Goal: Navigation & Orientation: Find specific page/section

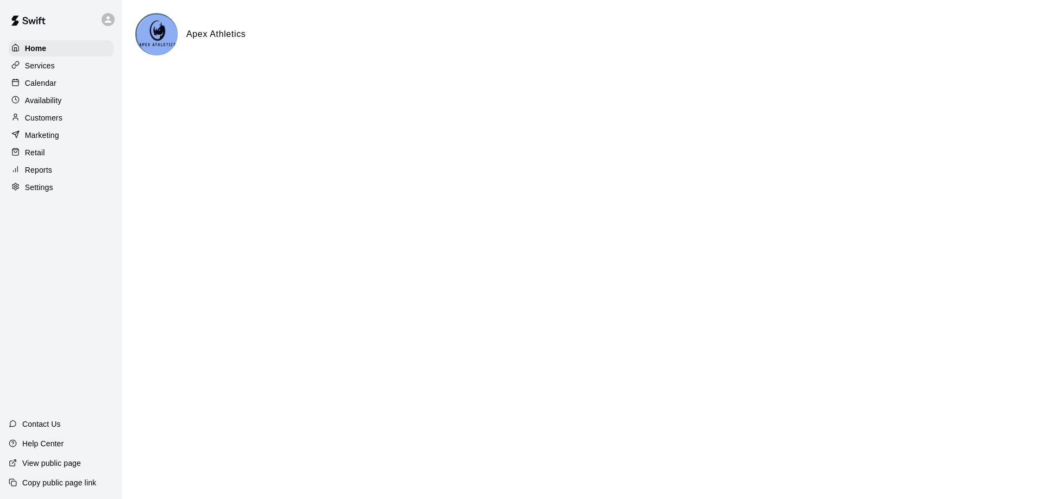
click at [46, 82] on p "Calendar" at bounding box center [41, 83] width 32 height 11
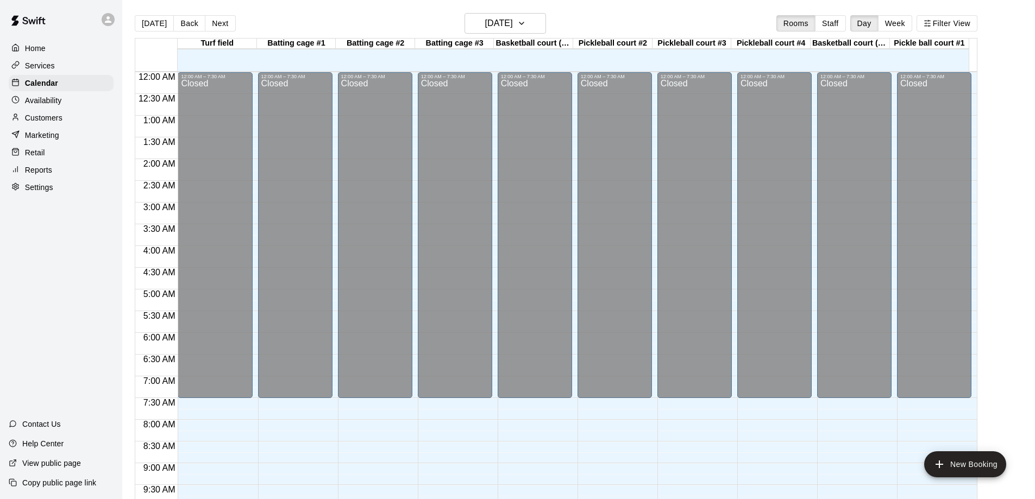
scroll to position [501, 0]
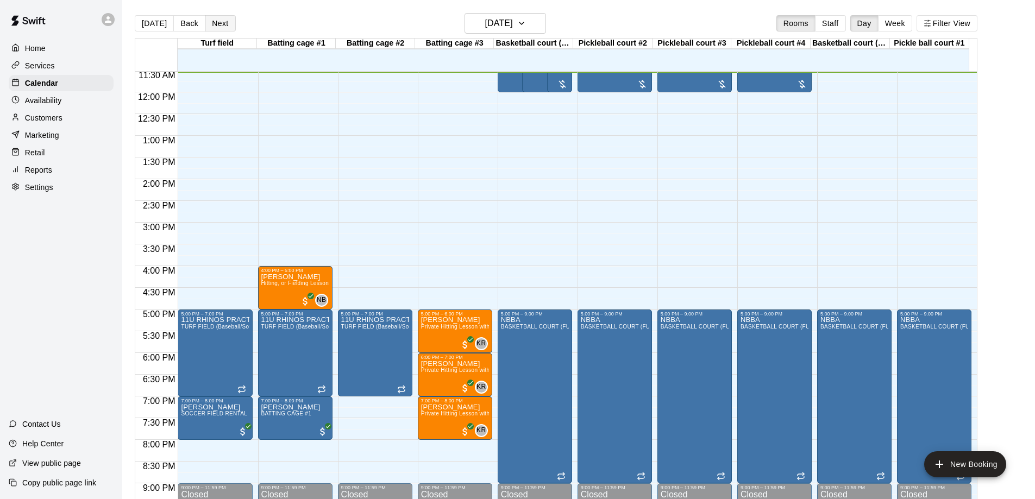
click at [219, 22] on button "Next" at bounding box center [220, 23] width 30 height 16
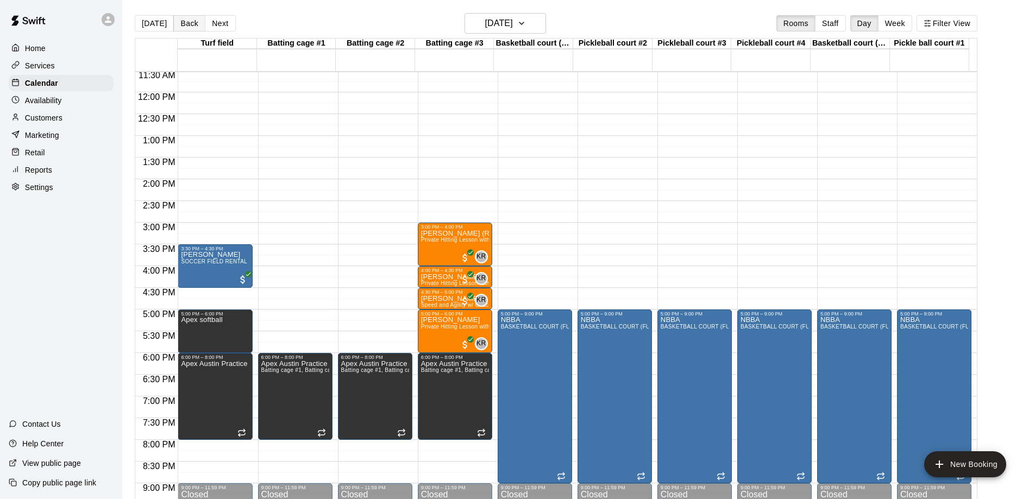
click at [189, 26] on button "Back" at bounding box center [189, 23] width 32 height 16
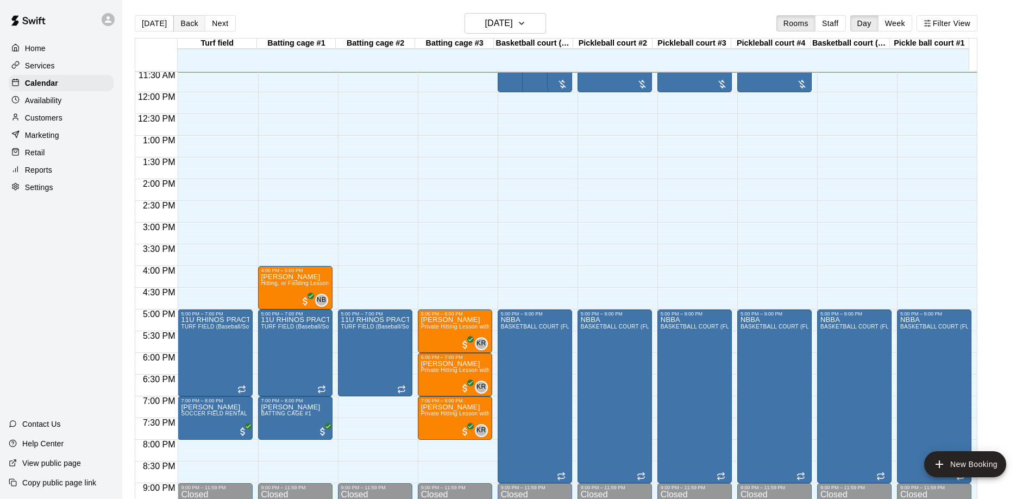
click at [186, 20] on button "Back" at bounding box center [189, 23] width 32 height 16
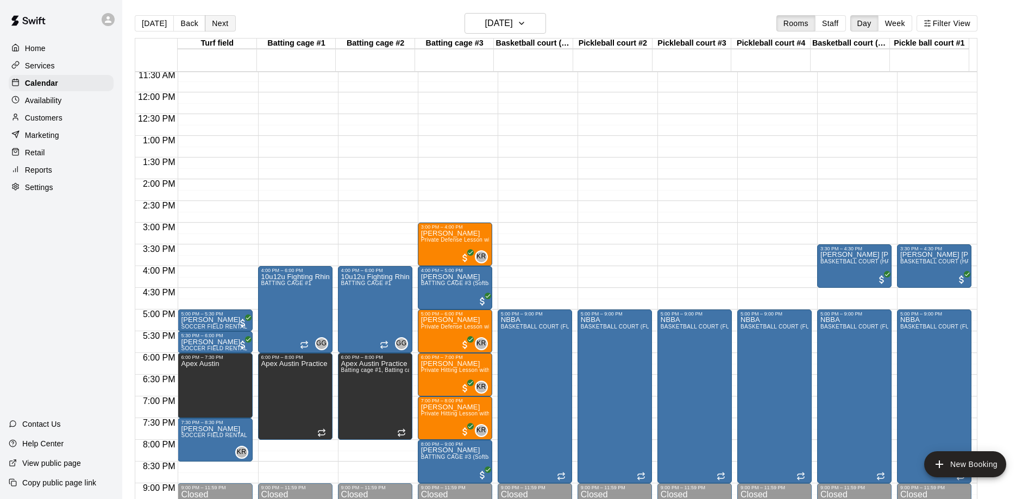
click at [218, 22] on button "Next" at bounding box center [220, 23] width 30 height 16
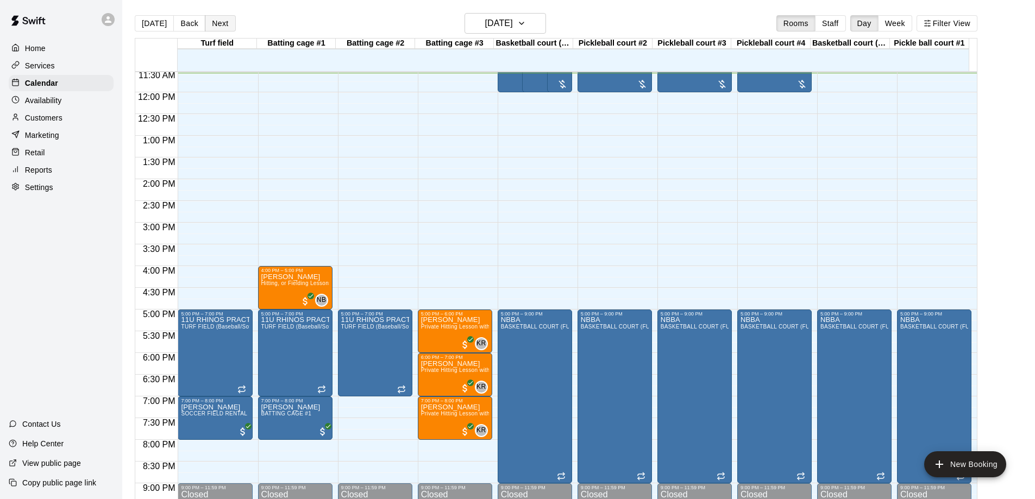
click at [218, 22] on button "Next" at bounding box center [220, 23] width 30 height 16
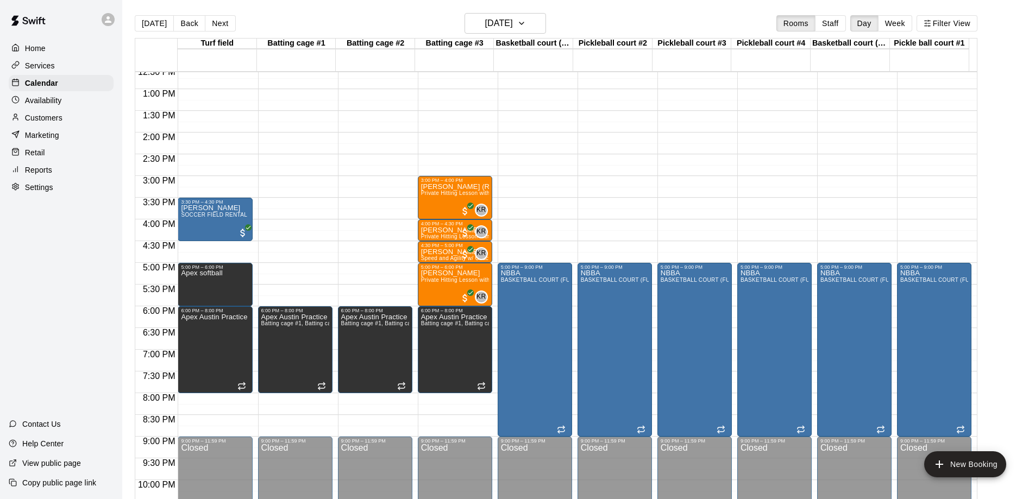
scroll to position [496, 0]
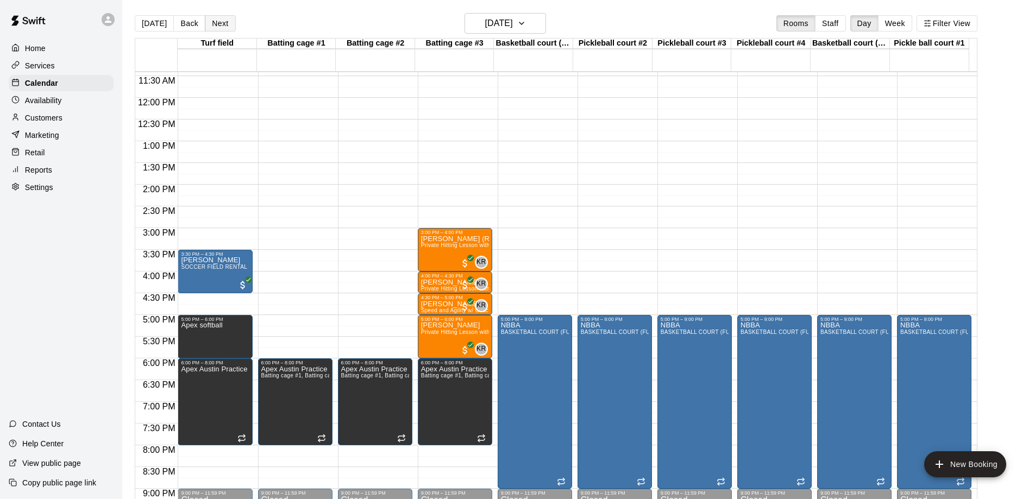
click at [215, 21] on button "Next" at bounding box center [220, 23] width 30 height 16
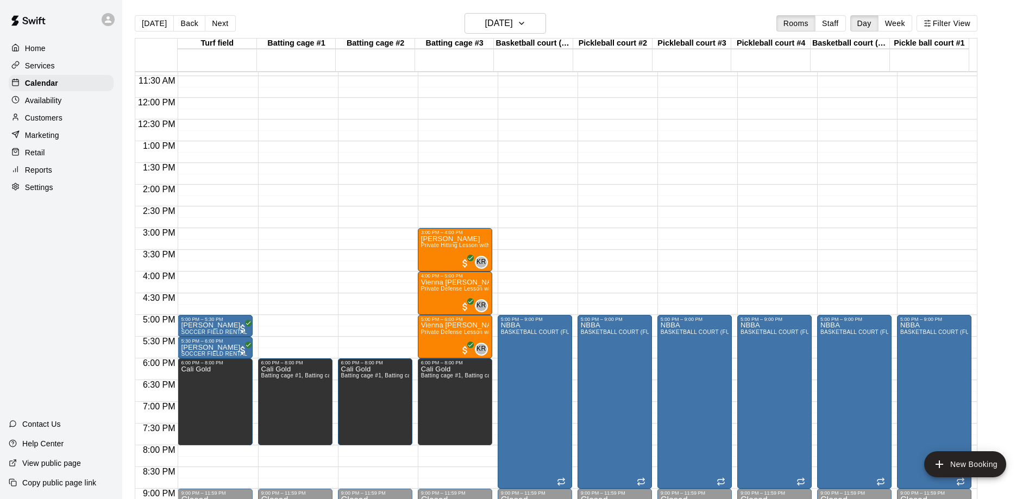
click at [181, 23] on button "Back" at bounding box center [189, 23] width 32 height 16
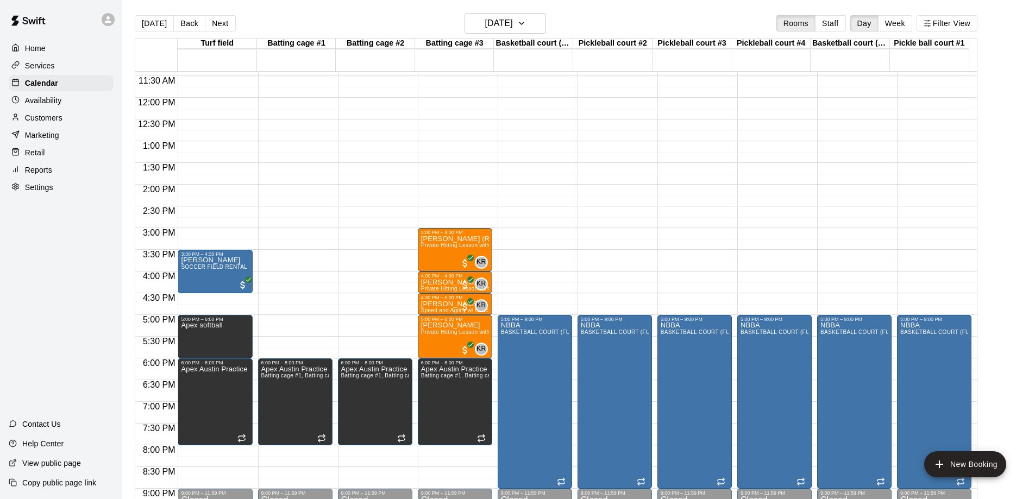
click at [203, 302] on div "12:00 AM – 7:30 AM Closed 3:30 PM – 4:30 PM [PERSON_NAME] SOCCER FIELD RENTAL 5…" at bounding box center [215, 97] width 74 height 1043
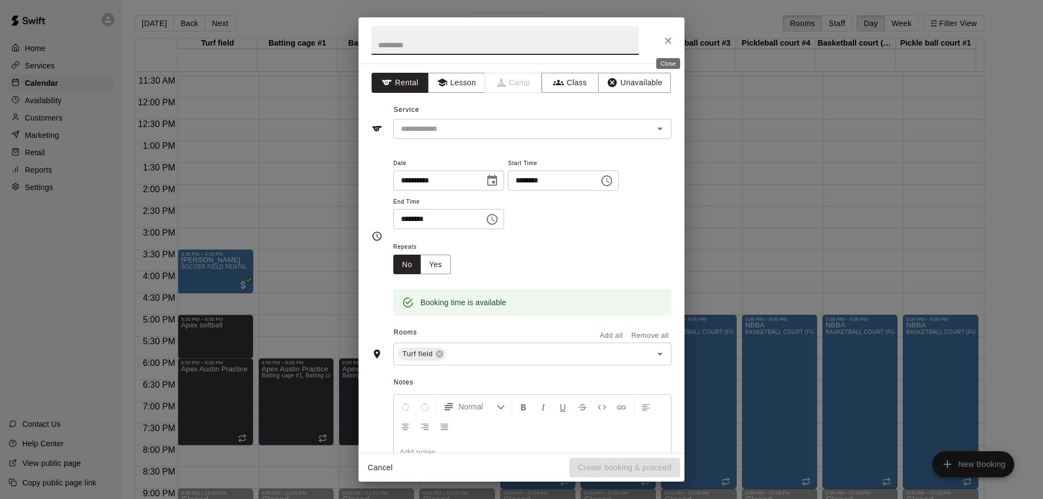
click at [669, 40] on icon "Close" at bounding box center [668, 40] width 11 height 11
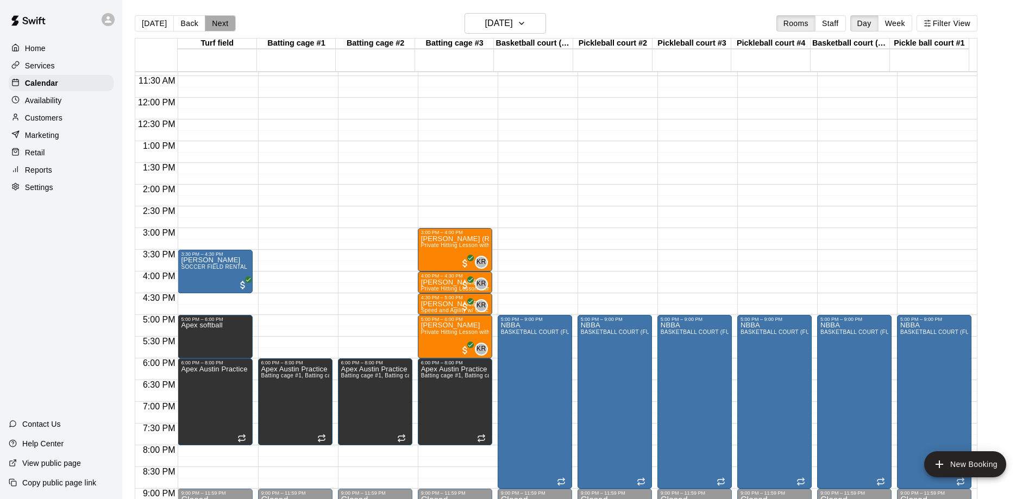
click at [216, 24] on button "Next" at bounding box center [220, 23] width 30 height 16
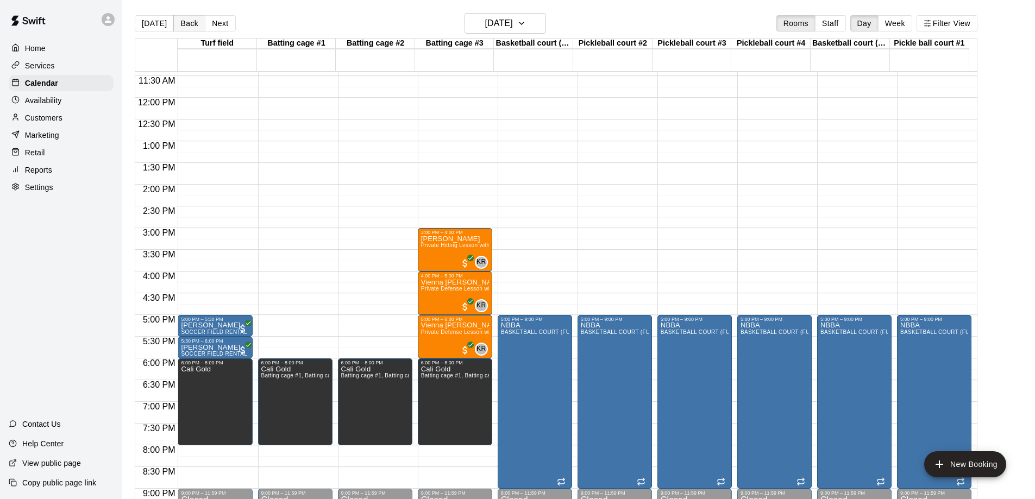
click at [184, 17] on button "Back" at bounding box center [189, 23] width 32 height 16
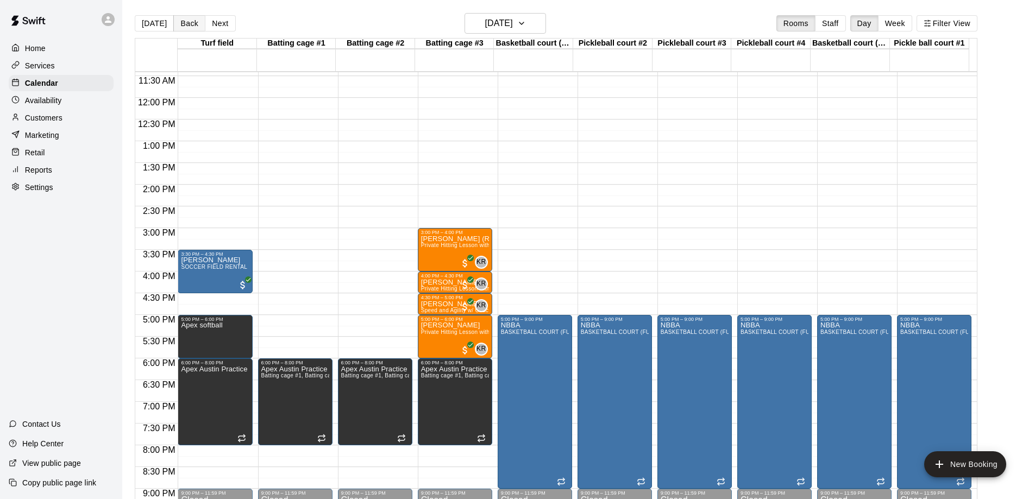
click at [184, 27] on button "Back" at bounding box center [189, 23] width 32 height 16
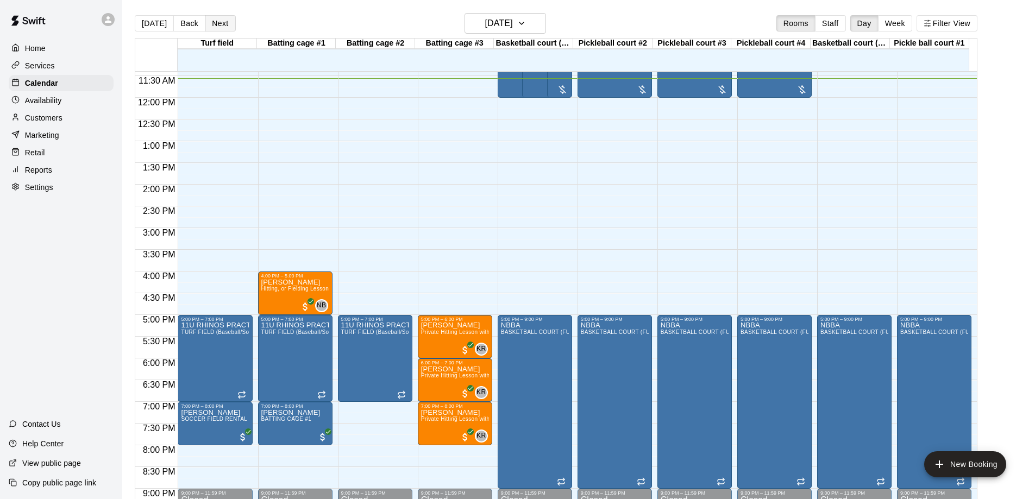
click at [220, 23] on button "Next" at bounding box center [220, 23] width 30 height 16
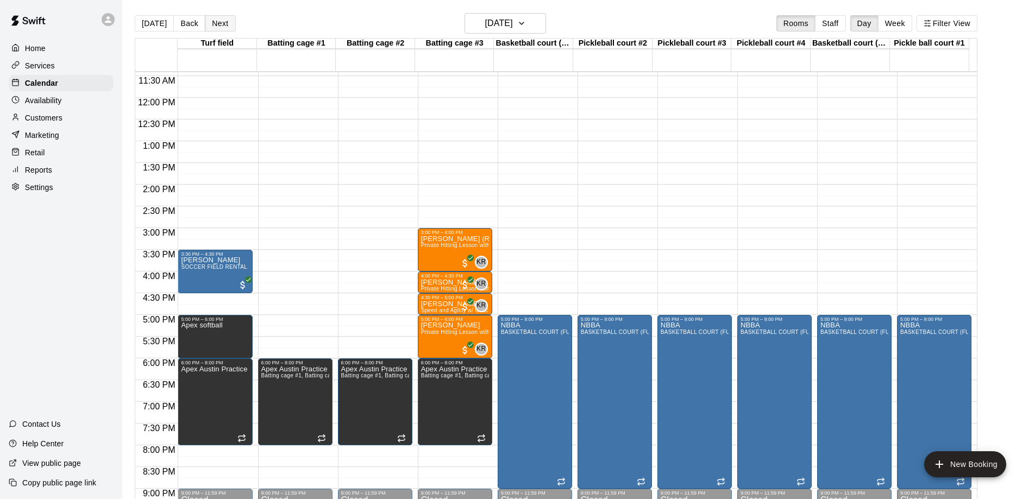
click at [212, 22] on button "Next" at bounding box center [220, 23] width 30 height 16
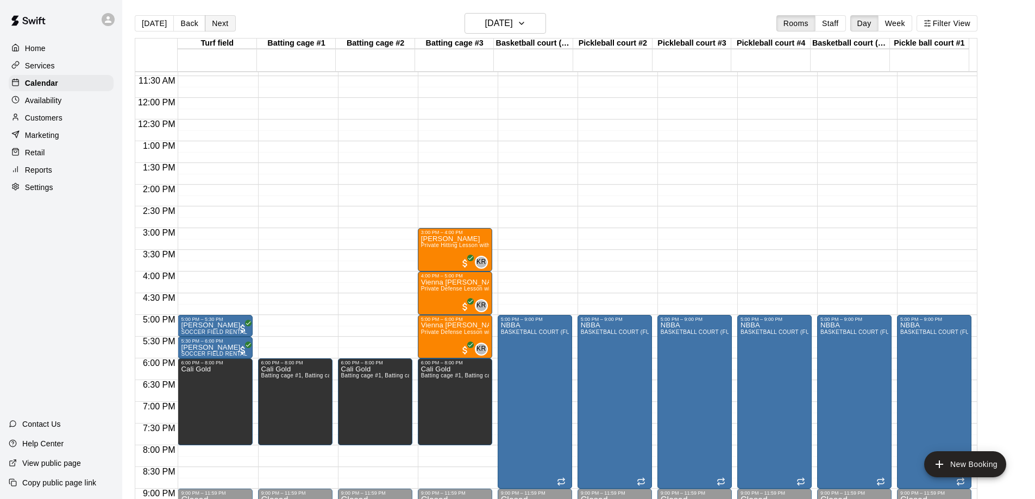
click at [217, 22] on button "Next" at bounding box center [220, 23] width 30 height 16
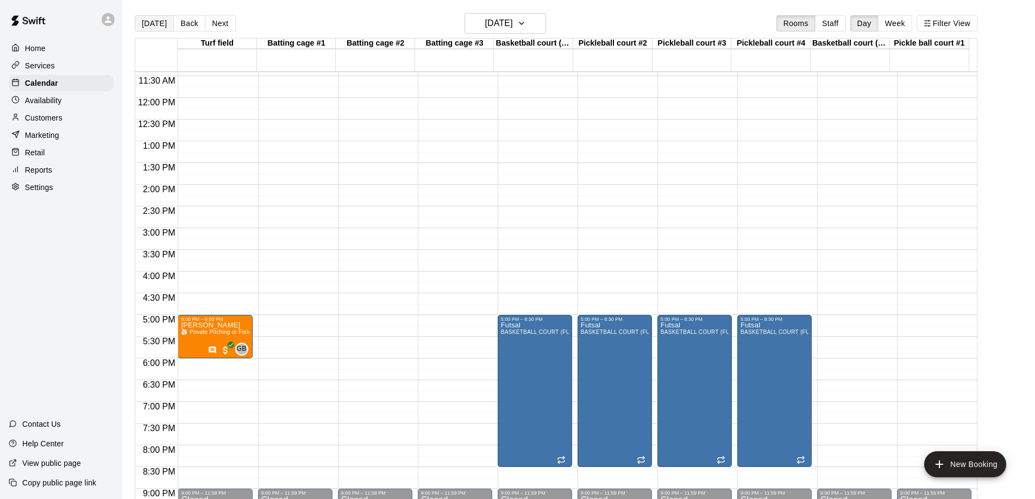
click at [148, 24] on button "[DATE]" at bounding box center [154, 23] width 39 height 16
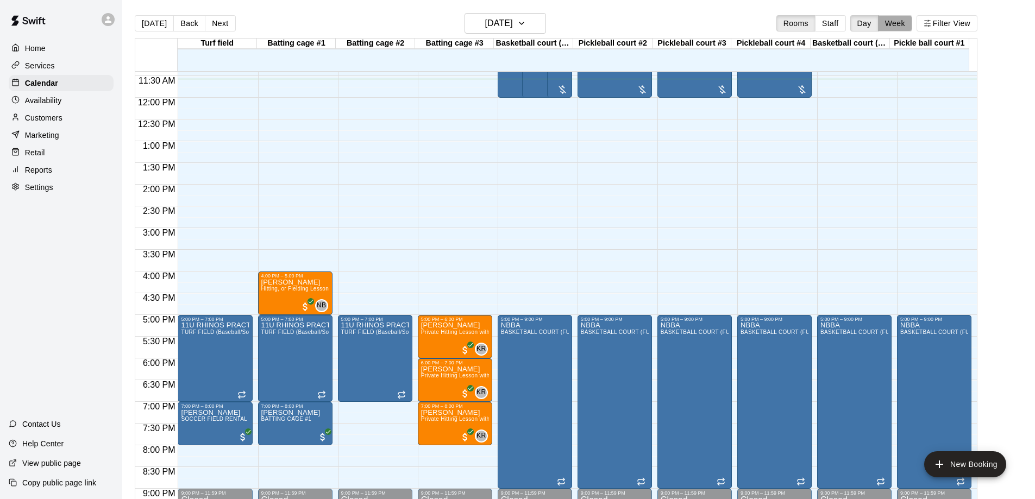
click at [898, 25] on button "Week" at bounding box center [895, 23] width 34 height 16
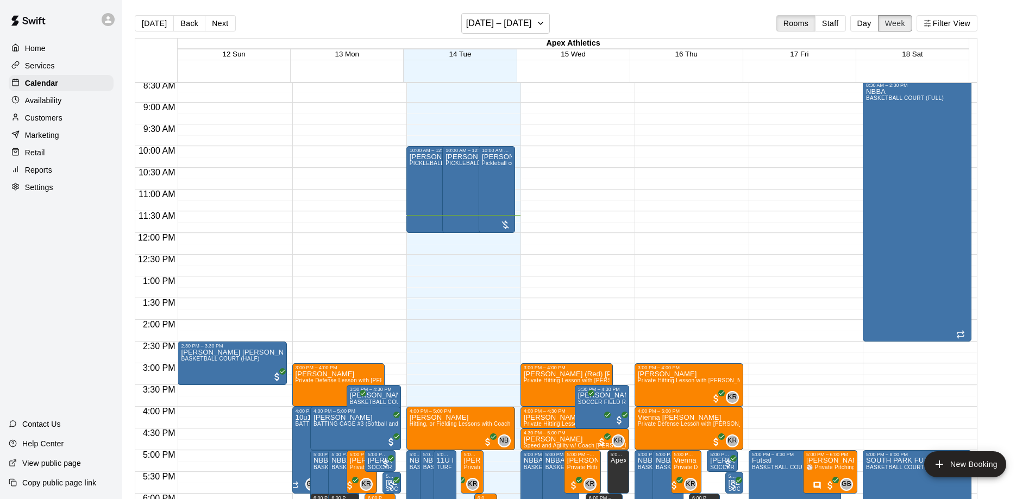
scroll to position [558, 0]
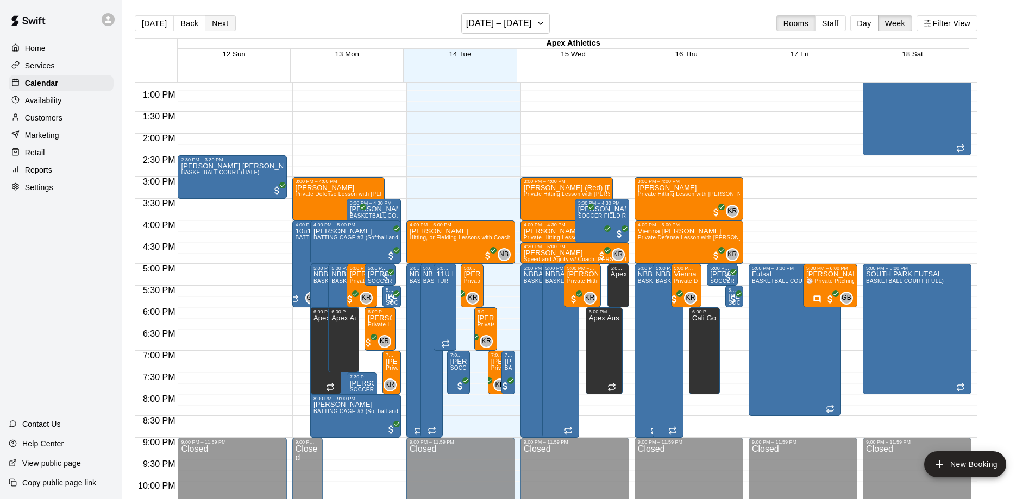
click at [212, 26] on button "Next" at bounding box center [220, 23] width 30 height 16
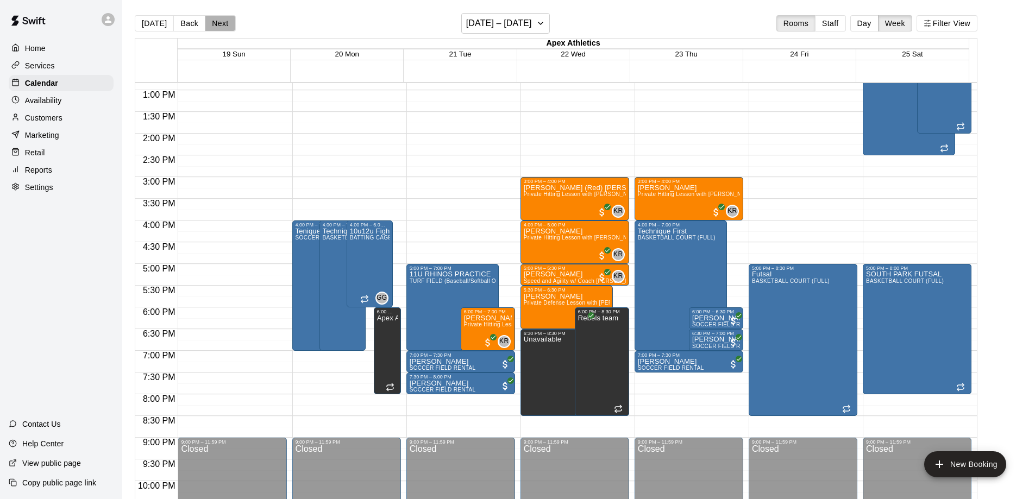
click at [216, 26] on button "Next" at bounding box center [220, 23] width 30 height 16
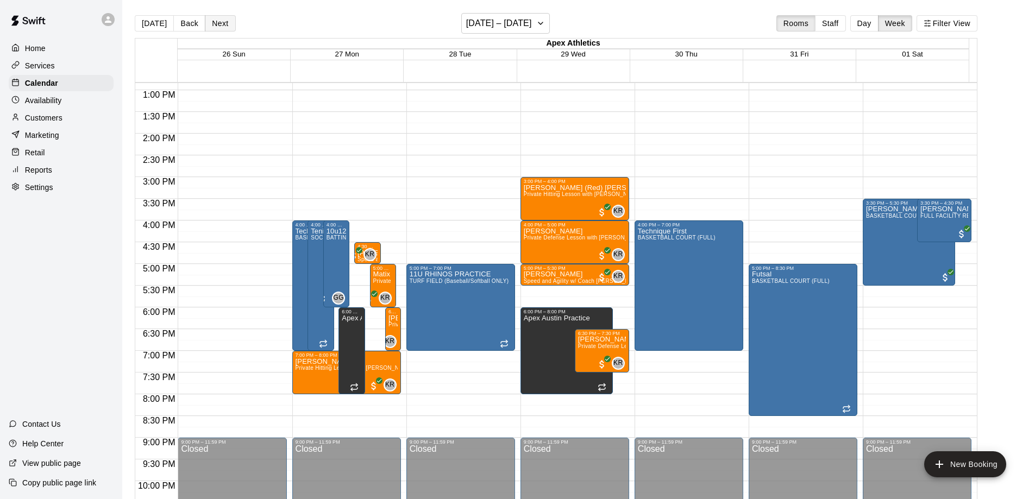
click at [215, 26] on button "Next" at bounding box center [220, 23] width 30 height 16
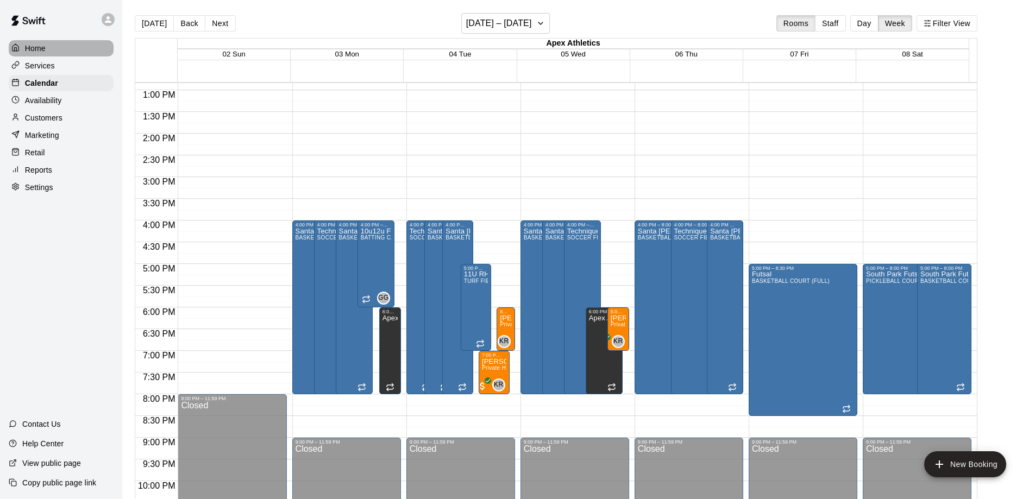
click at [40, 43] on p "Home" at bounding box center [35, 48] width 21 height 11
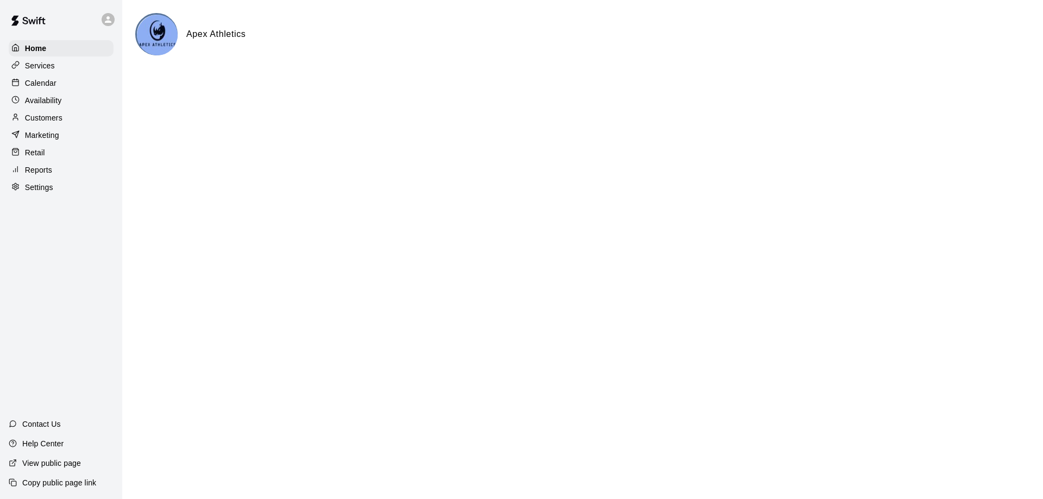
click at [208, 36] on h6 "Apex Athletics" at bounding box center [215, 34] width 59 height 14
click at [37, 85] on p "Calendar" at bounding box center [41, 83] width 32 height 11
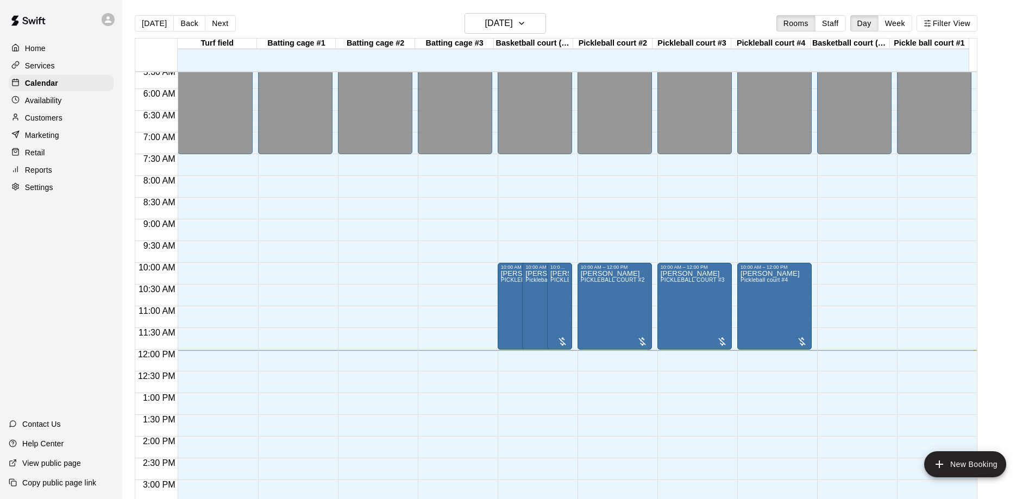
scroll to position [237, 0]
